Goal: Task Accomplishment & Management: Manage account settings

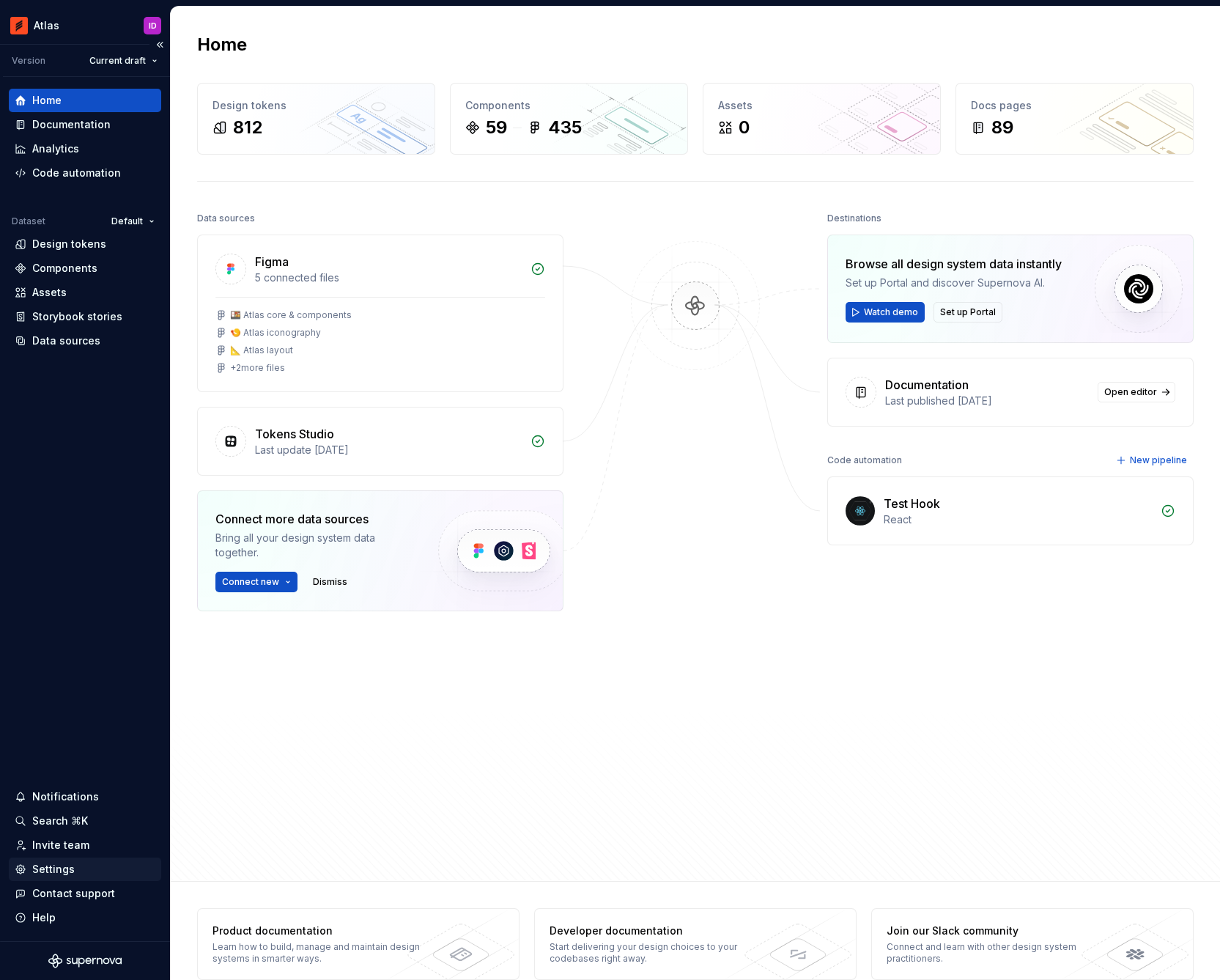
click at [82, 862] on div "Settings" at bounding box center [84, 869] width 141 height 14
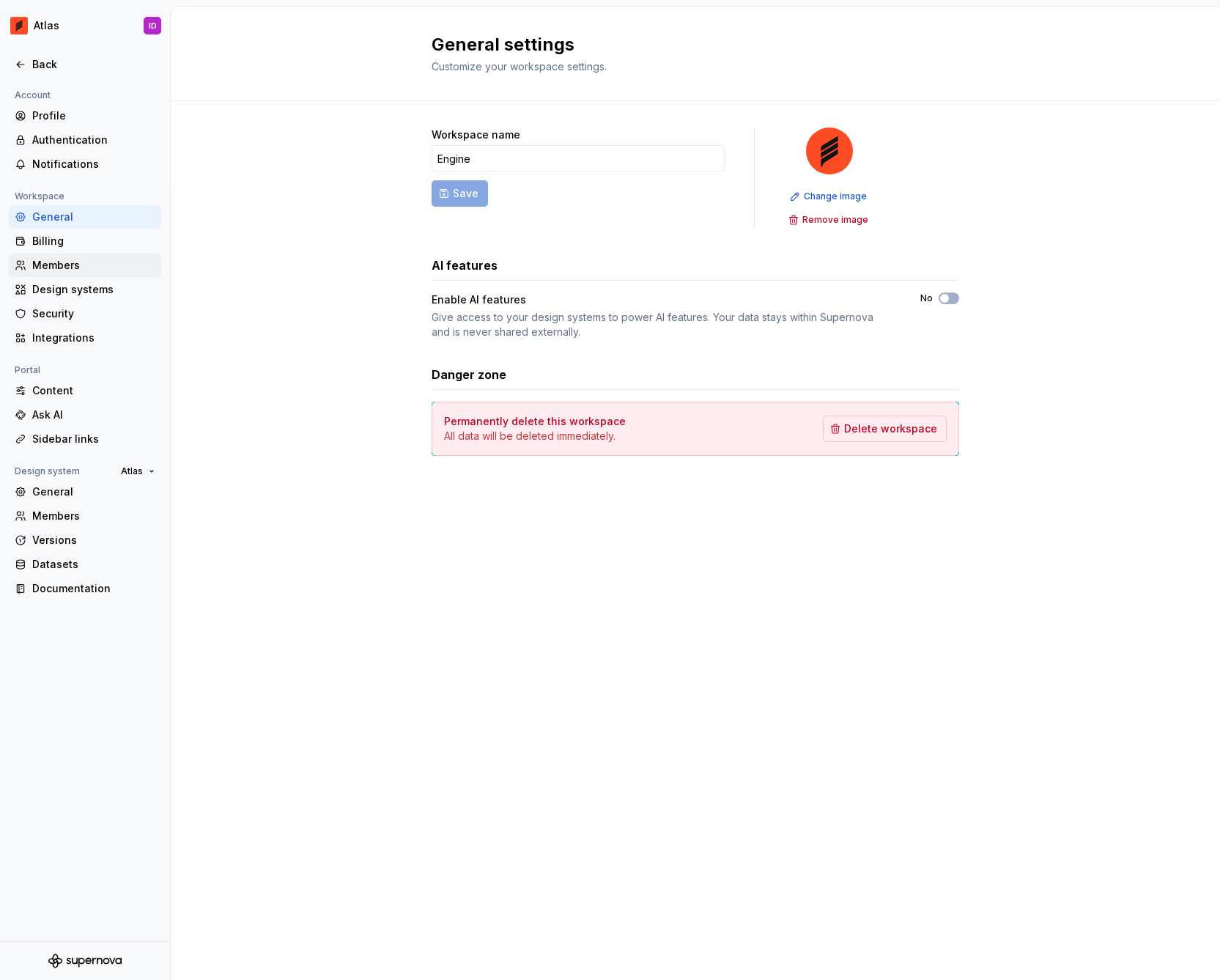
click at [61, 260] on div "Members" at bounding box center [93, 265] width 123 height 14
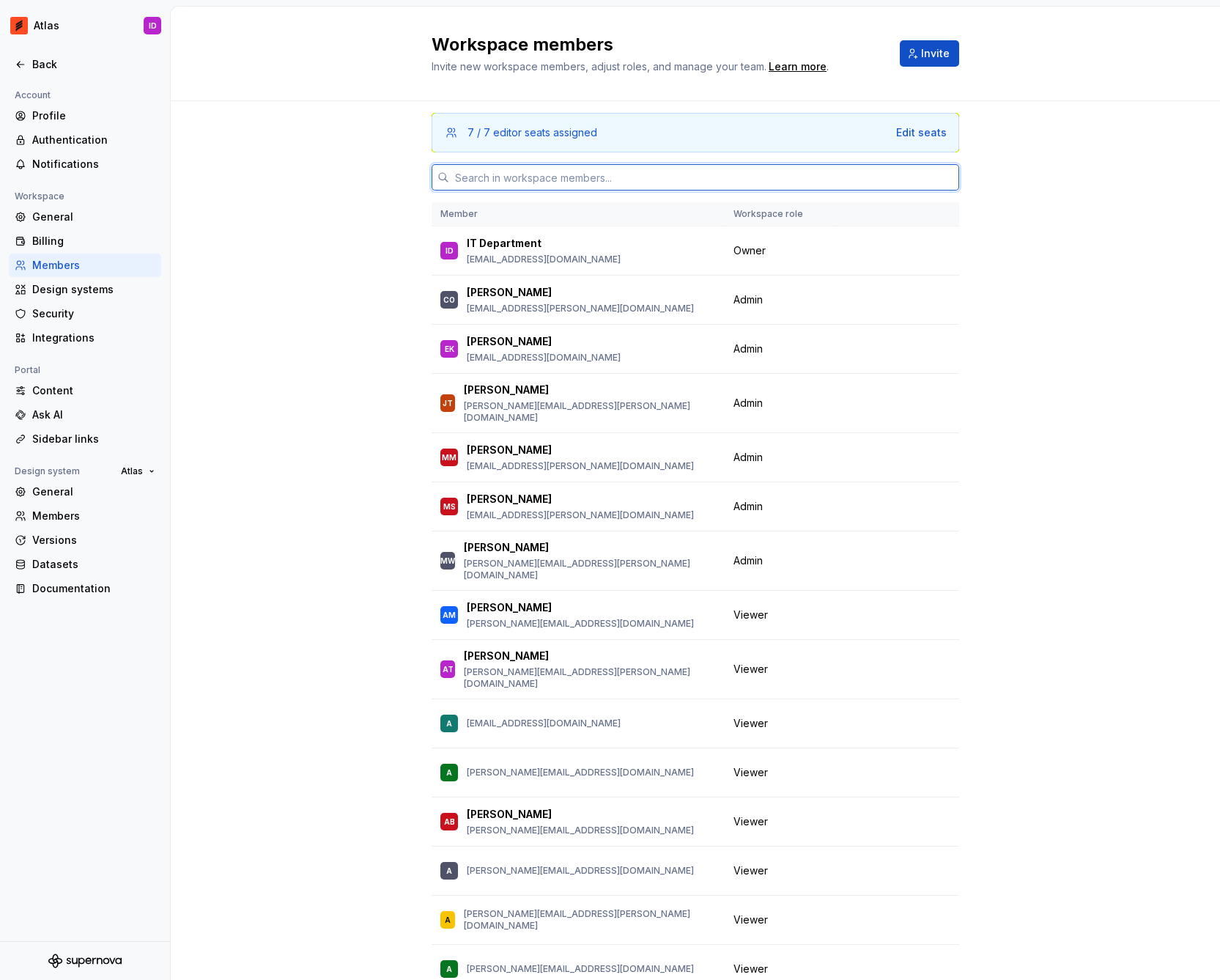
click at [491, 176] on input "text" at bounding box center [703, 176] width 510 height 26
paste input "[PERSON_NAME][EMAIL_ADDRESS][DOMAIN_NAME]"
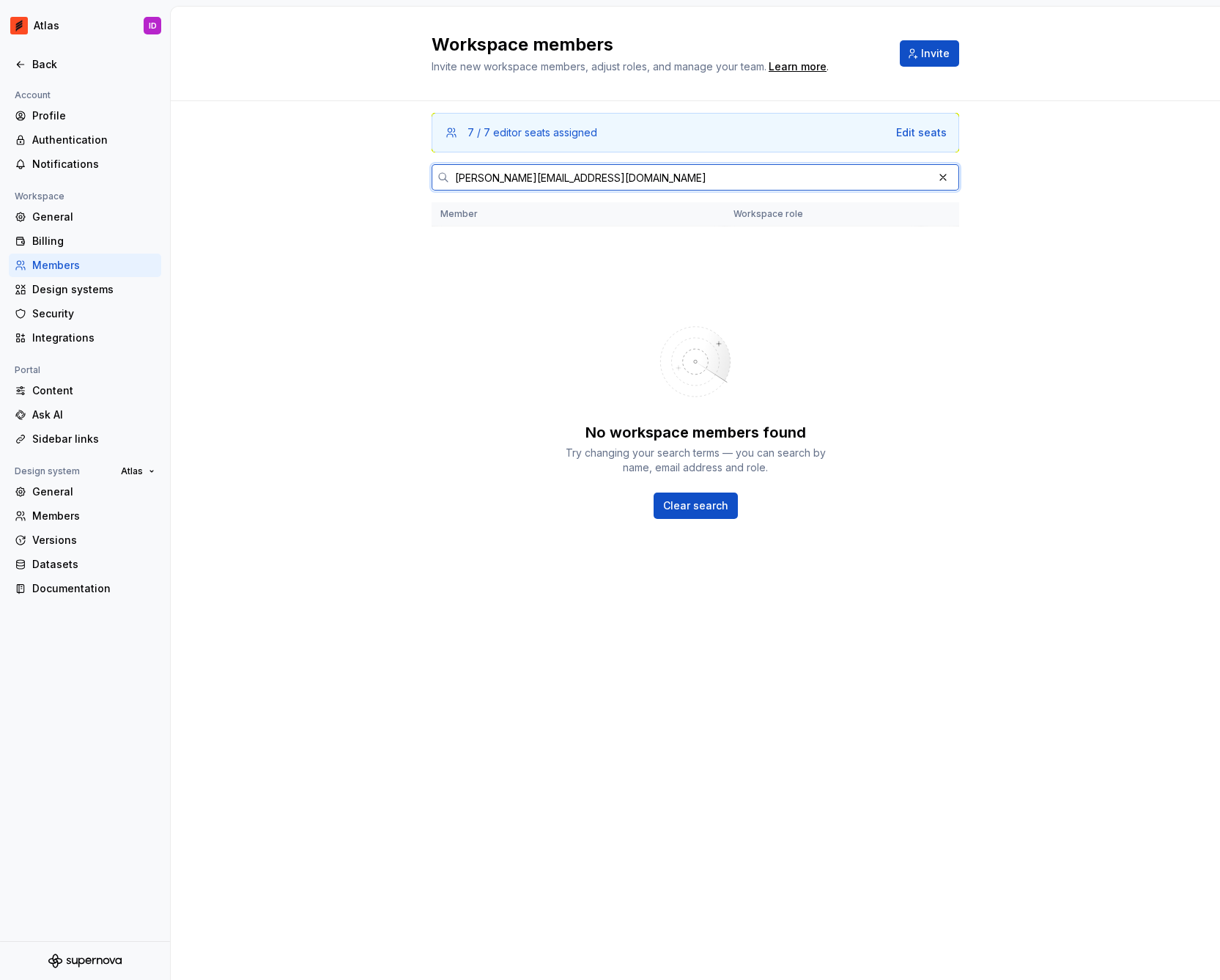
type input "[PERSON_NAME][EMAIL_ADDRESS][DOMAIN_NAME]"
